Goal: Find specific page/section

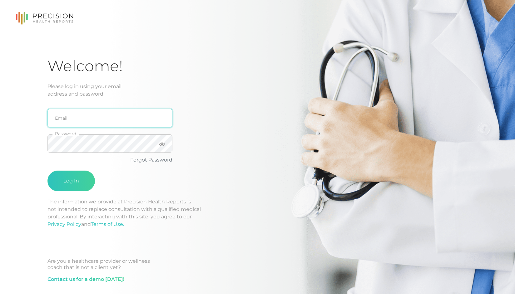
type input "[EMAIL_ADDRESS][DOMAIN_NAME]"
click at [128, 113] on input "[EMAIL_ADDRESS][DOMAIN_NAME]" at bounding box center [110, 118] width 125 height 19
click at [93, 192] on form "[EMAIL_ADDRESS][DOMAIN_NAME] Email Password Forgot Password Log In" at bounding box center [110, 148] width 125 height 100
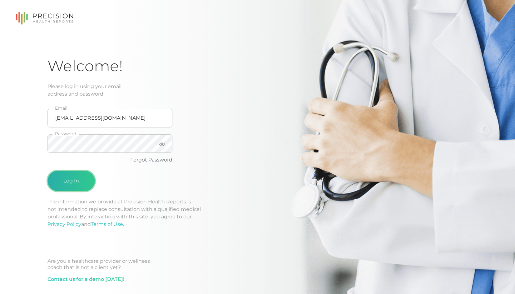
click at [86, 185] on button "Log In" at bounding box center [72, 181] width 48 height 21
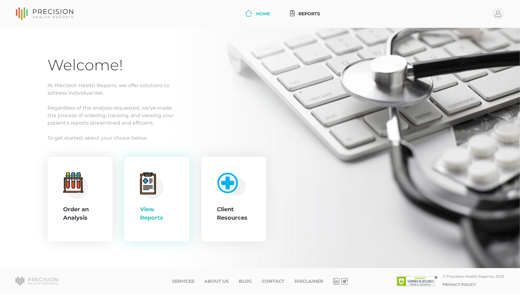
click at [149, 192] on icon at bounding box center [148, 184] width 13 height 18
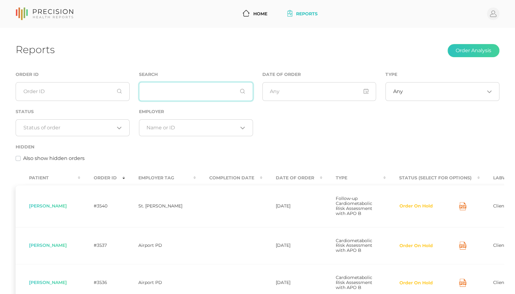
click at [175, 93] on input "text" at bounding box center [196, 91] width 114 height 19
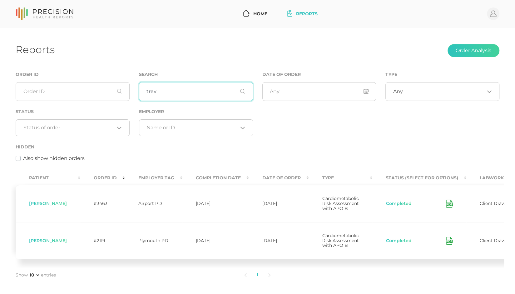
type input "trev"
click at [449, 207] on icon at bounding box center [449, 204] width 7 height 8
